Goal: Check status: Check status

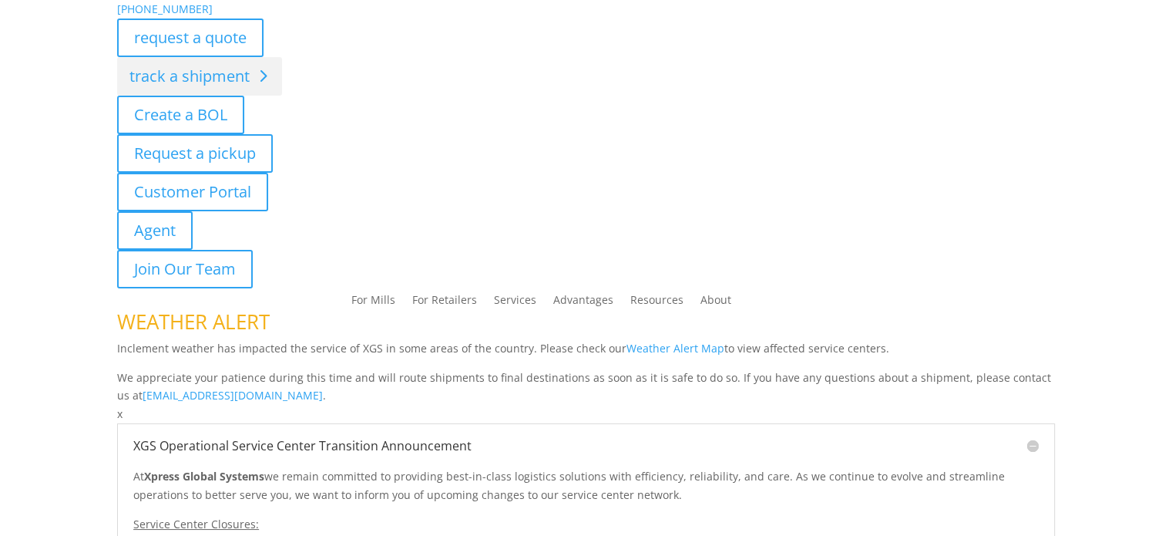
click at [210, 76] on link "track a shipment" at bounding box center [199, 76] width 165 height 39
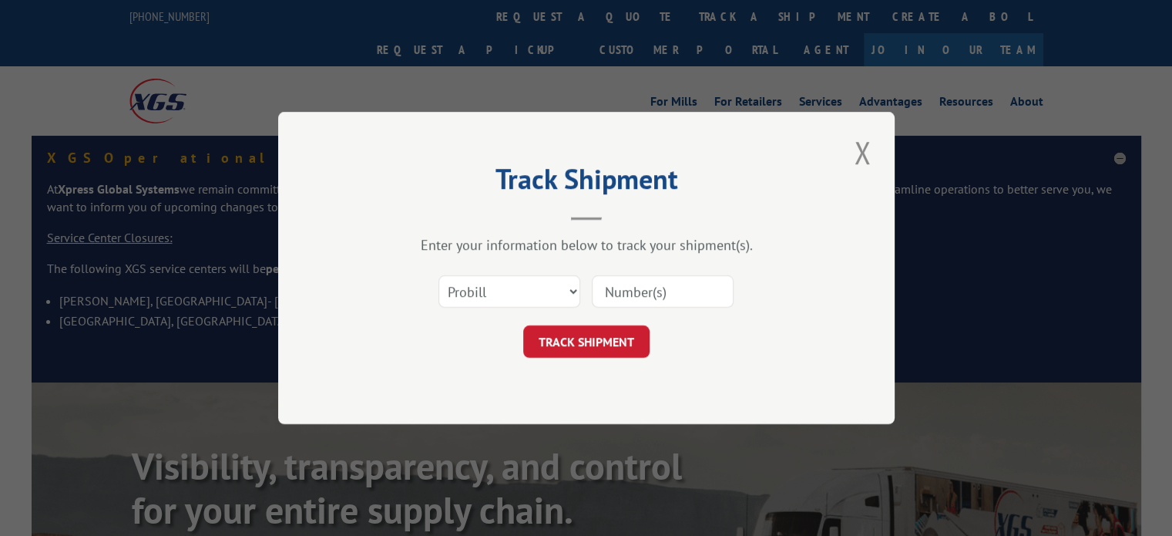
click at [664, 288] on input at bounding box center [663, 291] width 142 height 32
type input "17511294"
click at [605, 335] on button "TRACK SHIPMENT" at bounding box center [586, 341] width 126 height 32
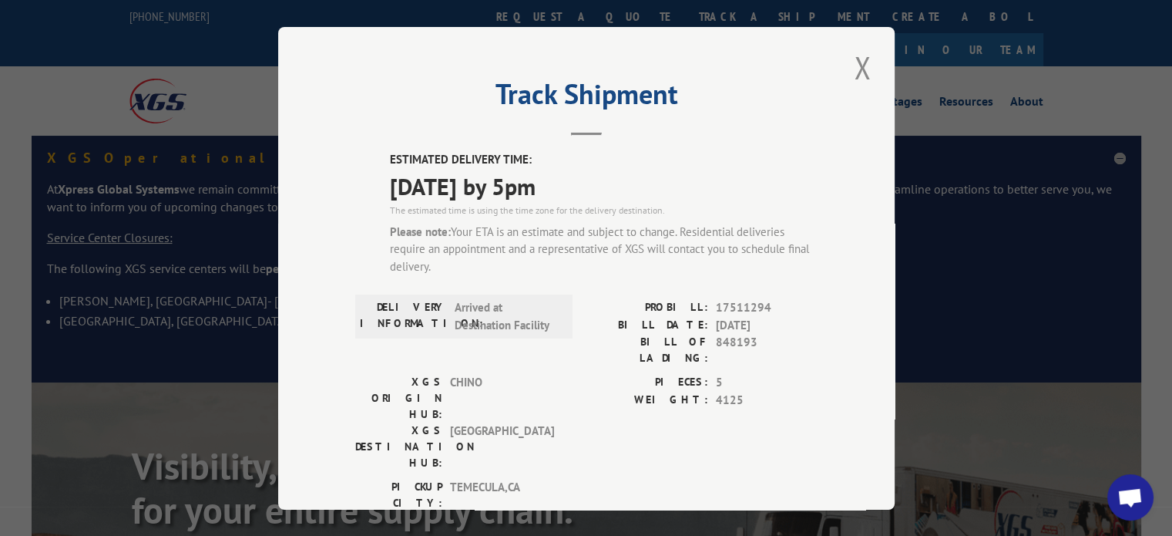
drag, startPoint x: 375, startPoint y: 155, endPoint x: 585, endPoint y: 193, distance: 213.9
click at [585, 193] on div "ESTIMATED DELIVERY TIME: [DATE] by 5pm The estimated time is using the time zon…" at bounding box center [586, 463] width 462 height 625
copy div "ESTIMATED DELIVERY TIME: [DATE] by 5pm"
